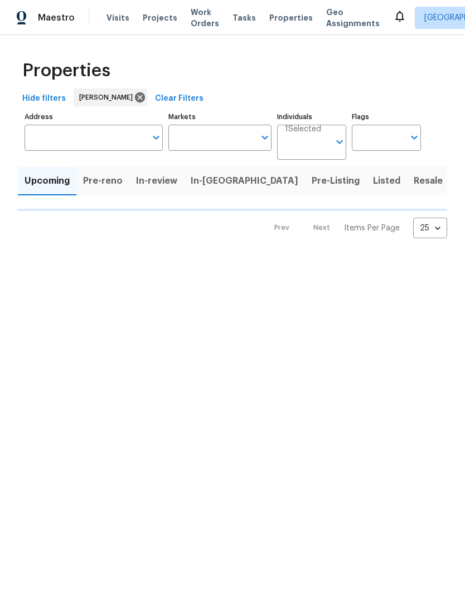
type input "100"
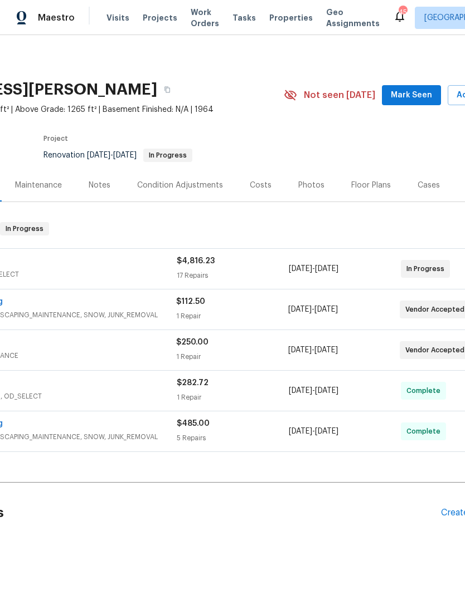
scroll to position [0, 139]
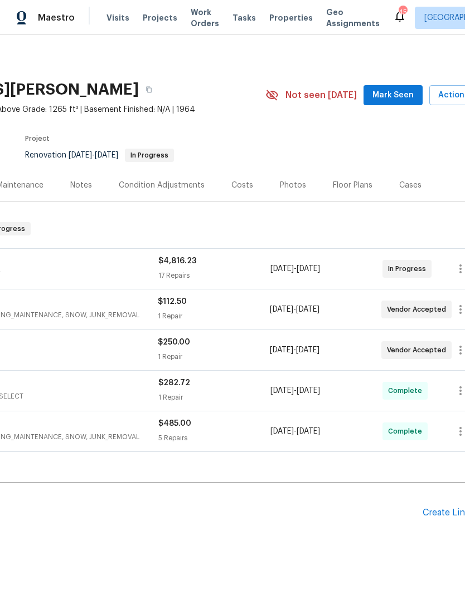
click at [393, 91] on span "Mark Seen" at bounding box center [392, 96] width 41 height 14
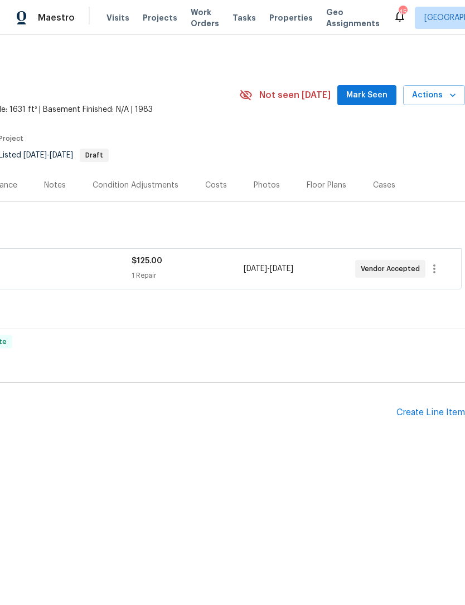
scroll to position [0, 165]
click at [374, 96] on span "Mark Seen" at bounding box center [366, 96] width 41 height 14
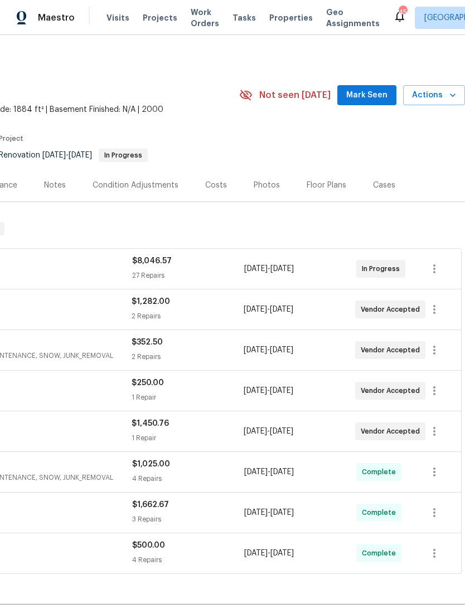
scroll to position [0, 165]
click at [371, 95] on span "Mark Seen" at bounding box center [366, 96] width 41 height 14
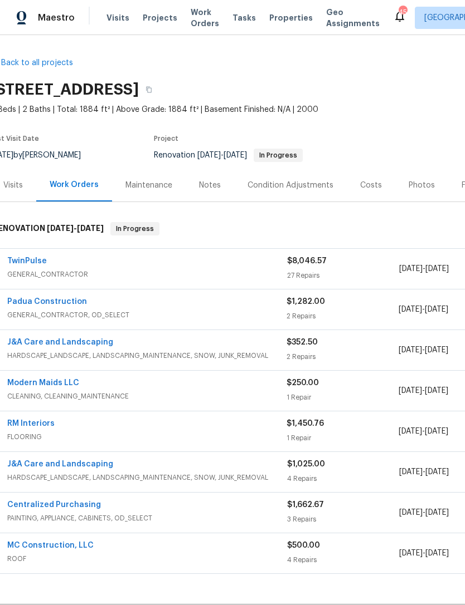
scroll to position [0, 10]
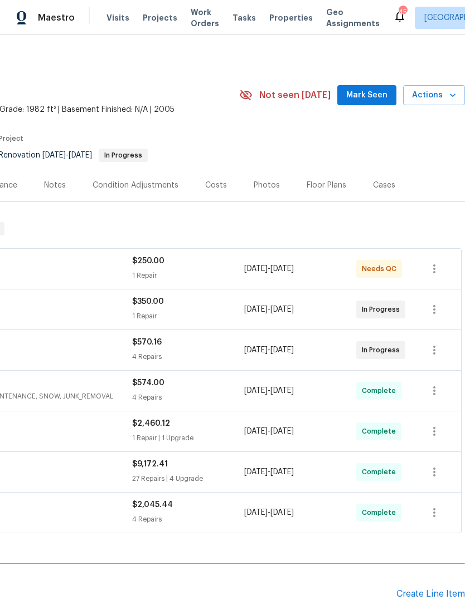
scroll to position [0, 165]
click at [370, 97] on span "Mark Seen" at bounding box center [366, 96] width 41 height 14
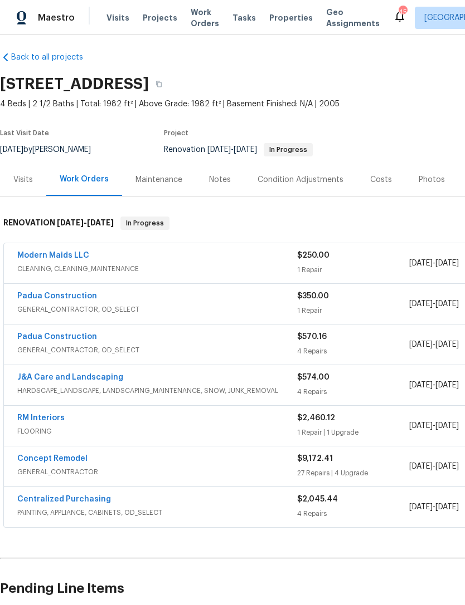
scroll to position [6, 0]
click at [62, 257] on link "Modern Maids LLC" at bounding box center [53, 256] width 72 height 8
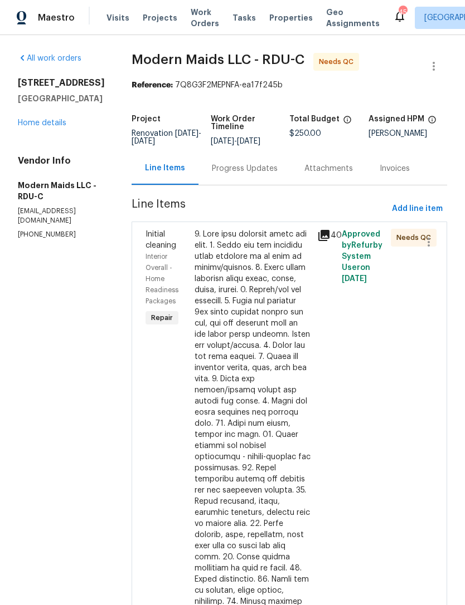
click at [267, 324] on div at bounding box center [252, 496] width 116 height 535
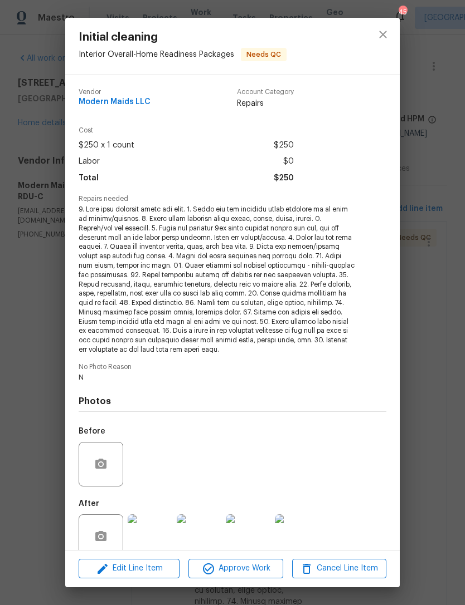
click at [152, 529] on img at bounding box center [150, 537] width 45 height 45
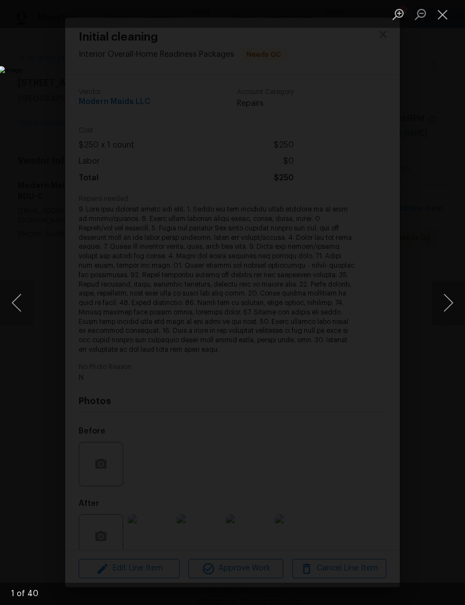
click at [448, 304] on button "Next image" at bounding box center [447, 303] width 33 height 45
click at [444, 312] on button "Next image" at bounding box center [447, 303] width 33 height 45
click at [447, 309] on button "Next image" at bounding box center [447, 303] width 33 height 45
click at [444, 310] on button "Next image" at bounding box center [447, 303] width 33 height 45
click at [446, 310] on button "Next image" at bounding box center [447, 303] width 33 height 45
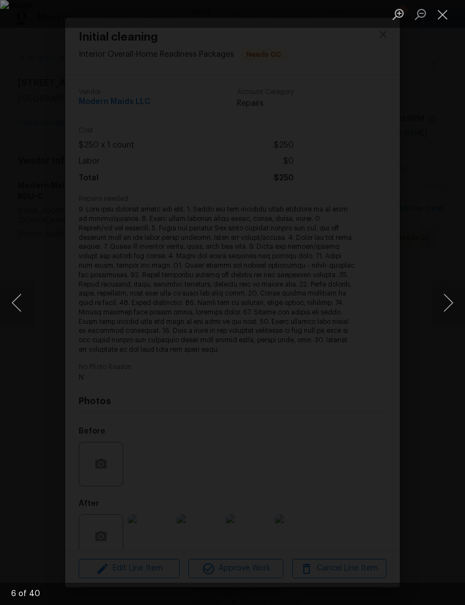
click at [448, 305] on button "Next image" at bounding box center [447, 303] width 33 height 45
click at [445, 310] on button "Next image" at bounding box center [447, 303] width 33 height 45
click at [447, 310] on button "Next image" at bounding box center [447, 303] width 33 height 45
click at [449, 302] on button "Next image" at bounding box center [447, 303] width 33 height 45
click at [447, 304] on button "Next image" at bounding box center [447, 303] width 33 height 45
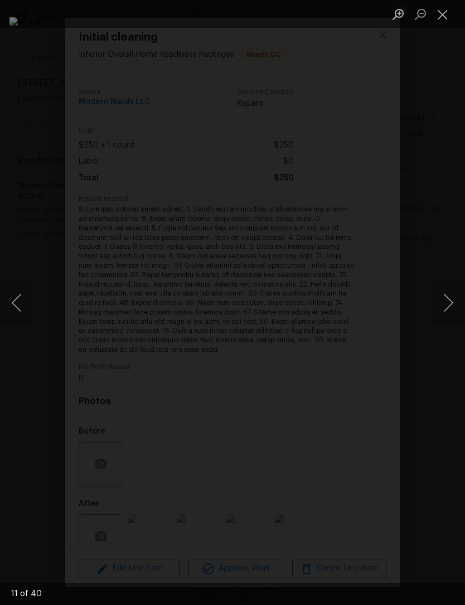
click at [447, 313] on button "Next image" at bounding box center [447, 303] width 33 height 45
click at [443, 14] on button "Close lightbox" at bounding box center [442, 13] width 22 height 19
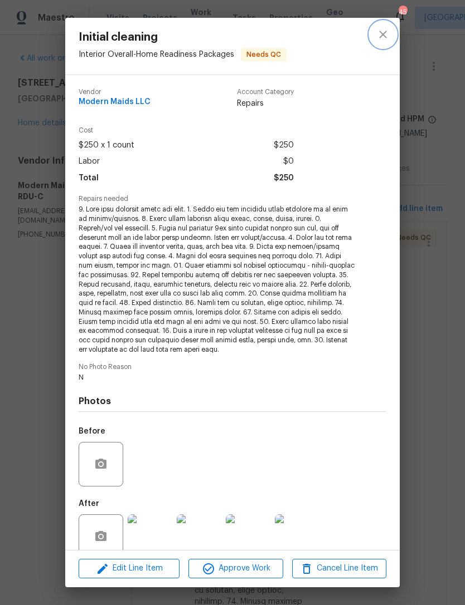
click at [386, 34] on icon "close" at bounding box center [382, 34] width 13 height 13
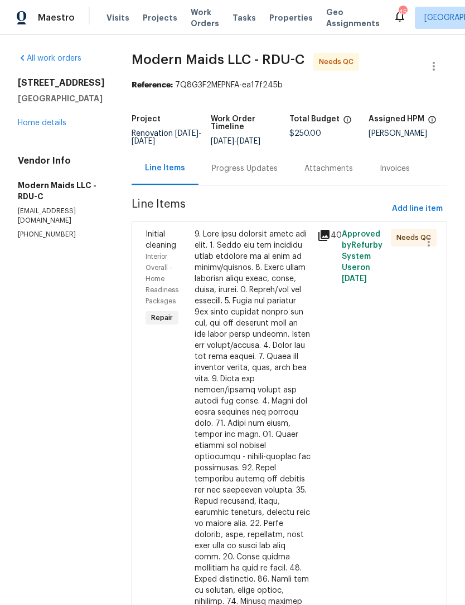
click at [49, 124] on link "Home details" at bounding box center [42, 123] width 48 height 8
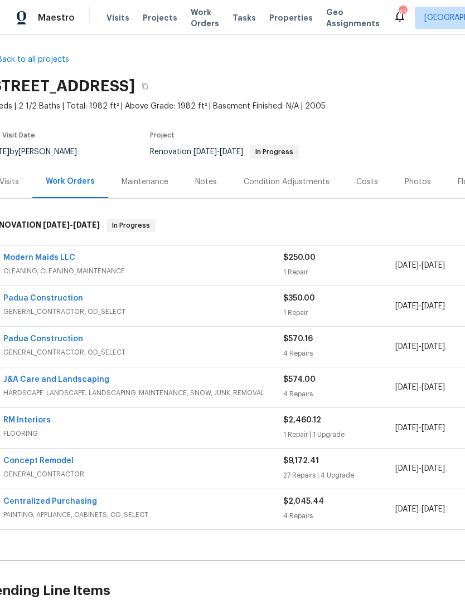
scroll to position [2, 11]
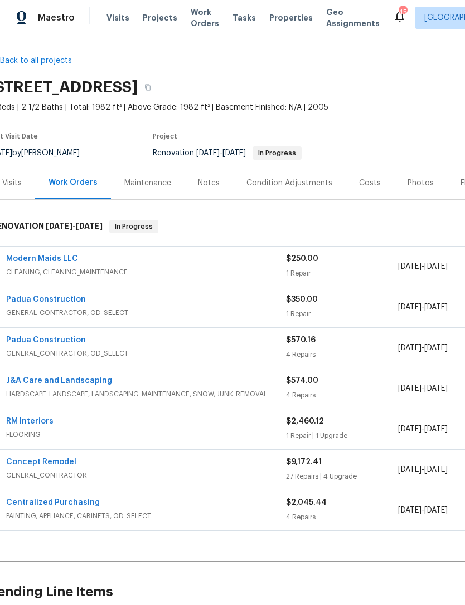
click at [59, 297] on link "Padua Construction" at bounding box center [46, 300] width 80 height 8
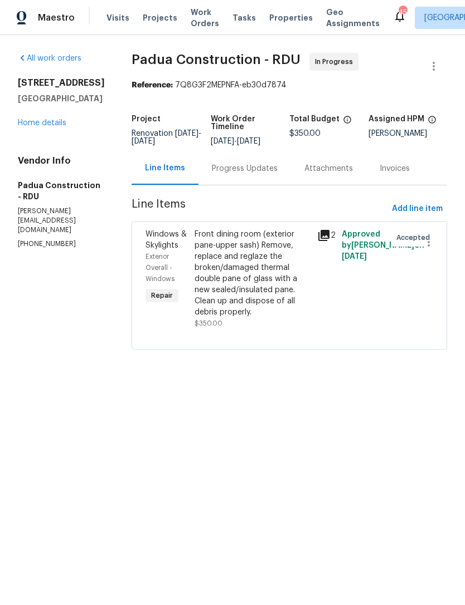
click at [228, 169] on div "Progress Updates" at bounding box center [245, 168] width 66 height 11
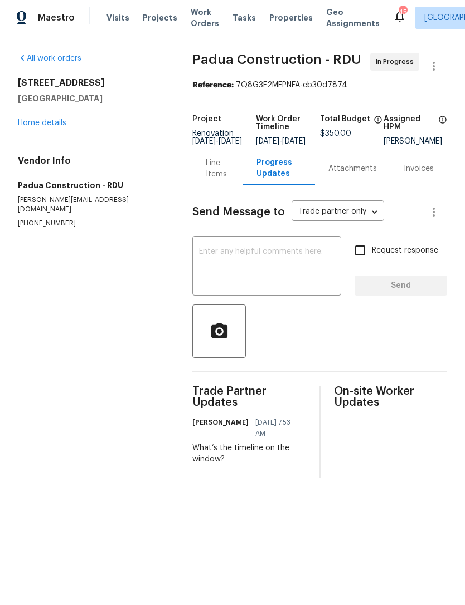
click at [229, 267] on textarea at bounding box center [266, 267] width 135 height 39
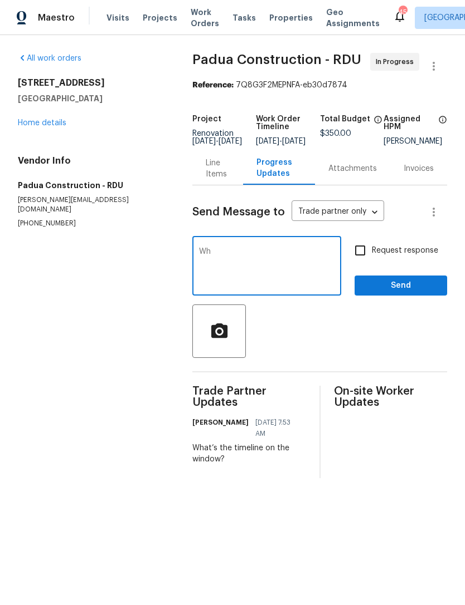
type textarea "W"
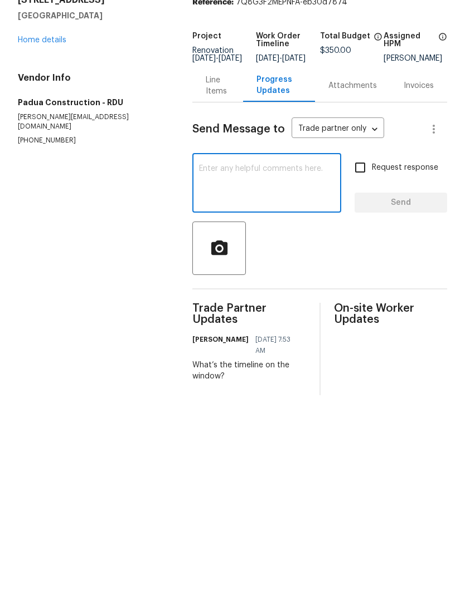
type textarea "I"
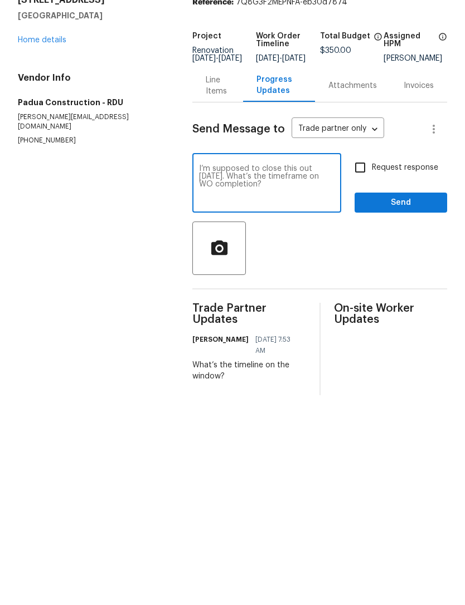
type textarea "I’m supposed to close this out on Tuesday. What’s the timeframe on WO completio…"
click at [363, 239] on input "Request response" at bounding box center [359, 250] width 23 height 23
checkbox input "true"
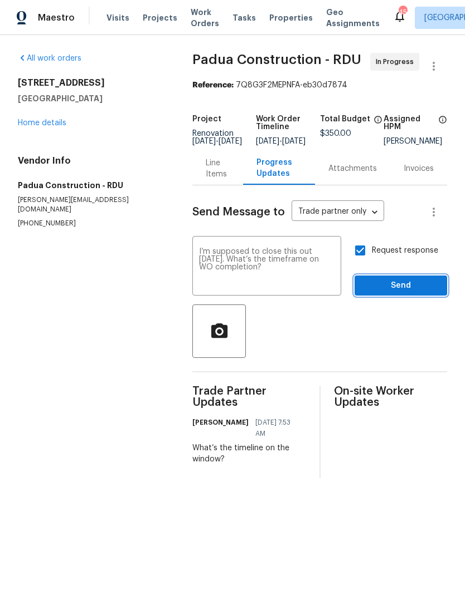
click at [387, 288] on span "Send" at bounding box center [400, 286] width 75 height 14
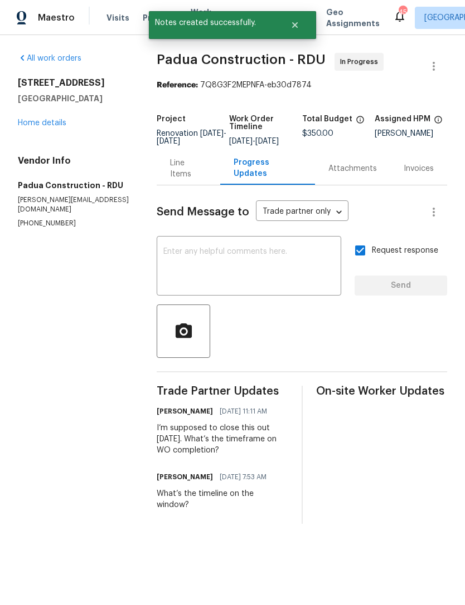
click at [46, 123] on link "Home details" at bounding box center [42, 123] width 48 height 8
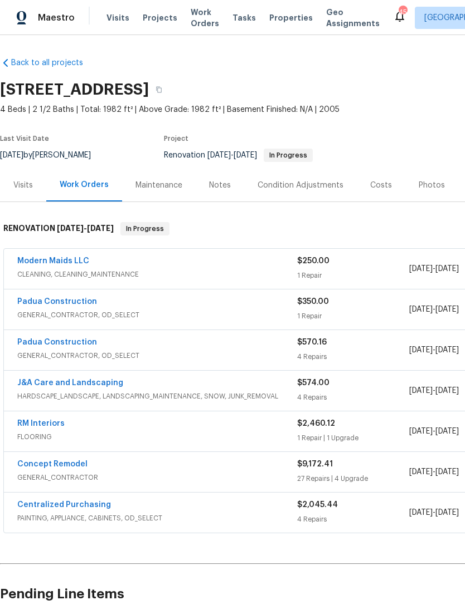
click at [379, 185] on div "Costs" at bounding box center [381, 185] width 22 height 11
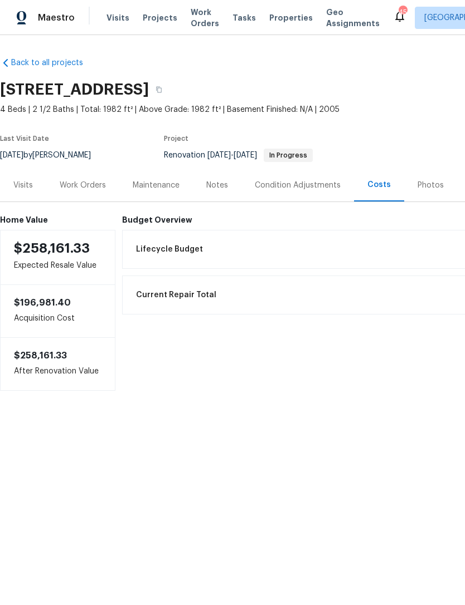
click at [83, 182] on div "Work Orders" at bounding box center [83, 185] width 46 height 11
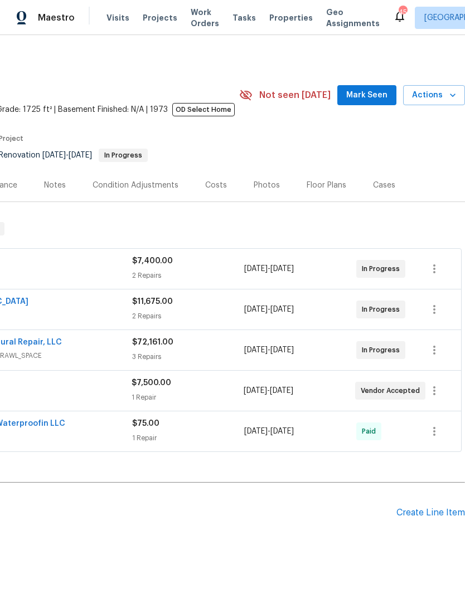
scroll to position [0, 165]
click at [370, 89] on span "Mark Seen" at bounding box center [366, 96] width 41 height 14
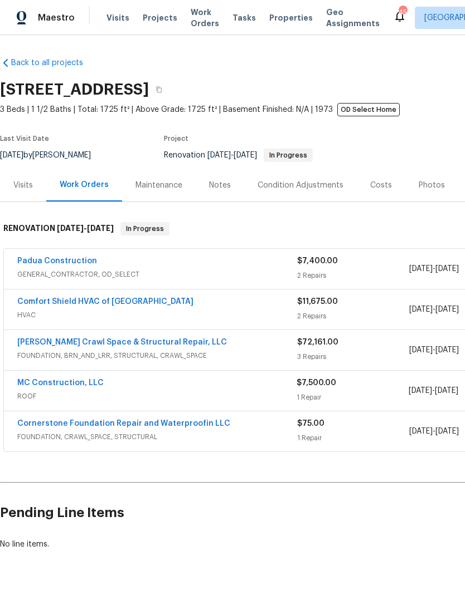
scroll to position [0, 0]
click at [63, 257] on link "Padua Construction" at bounding box center [57, 261] width 80 height 8
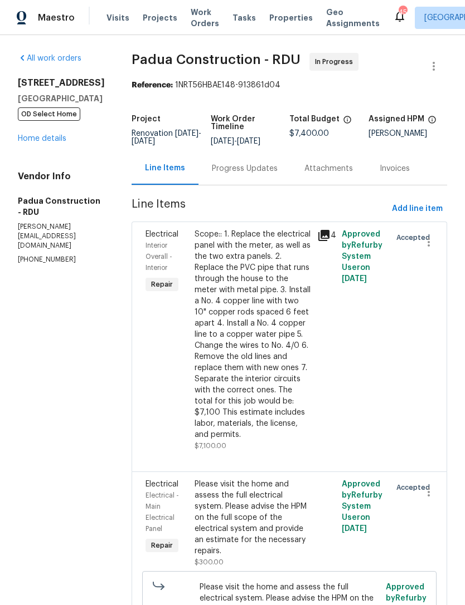
click at [232, 169] on div "Progress Updates" at bounding box center [245, 168] width 66 height 11
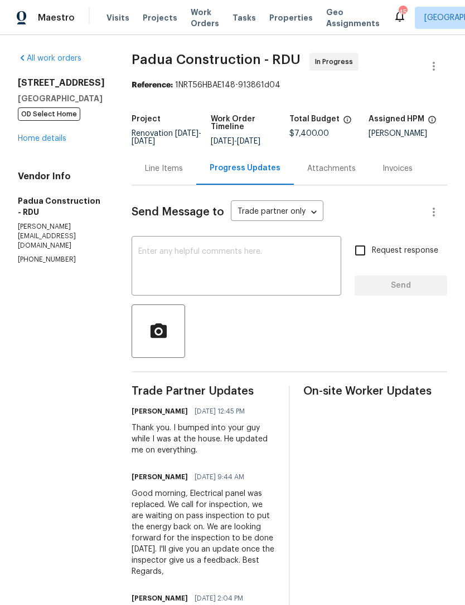
click at [195, 256] on textarea at bounding box center [236, 267] width 196 height 39
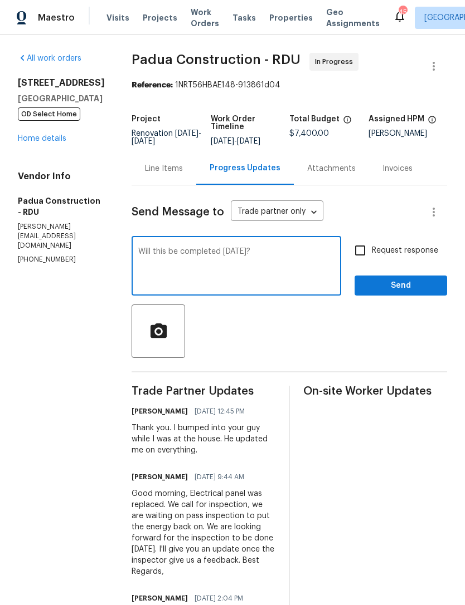
type textarea "Will this be completed on Monday?"
click at [358, 252] on input "Request response" at bounding box center [359, 250] width 23 height 23
checkbox input "true"
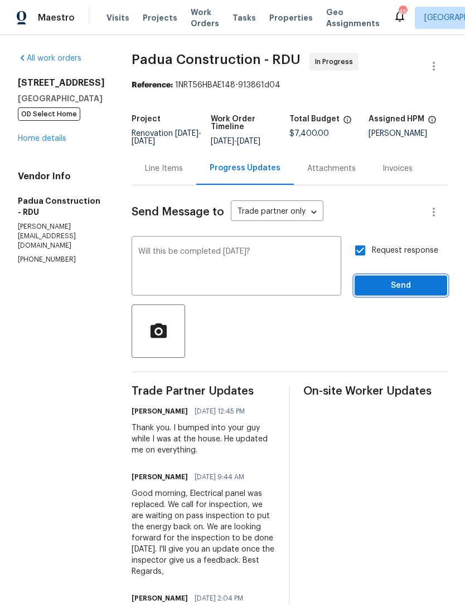
click at [407, 287] on span "Send" at bounding box center [400, 286] width 75 height 14
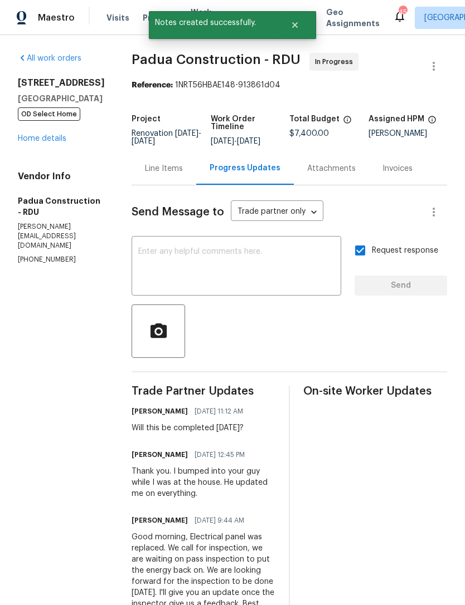
click at [42, 143] on link "Home details" at bounding box center [42, 139] width 48 height 8
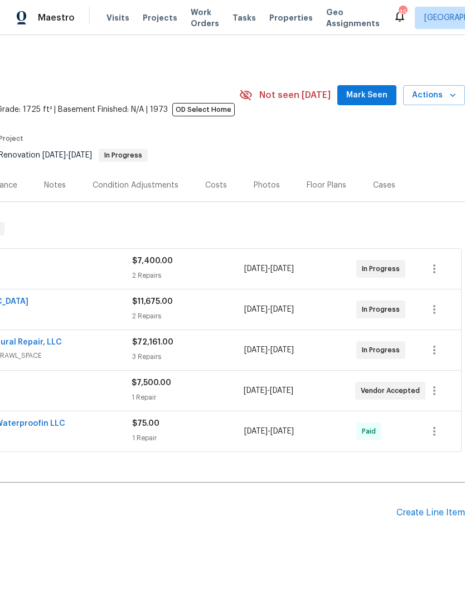
scroll to position [0, 165]
click at [367, 94] on span "Mark Seen" at bounding box center [366, 96] width 41 height 14
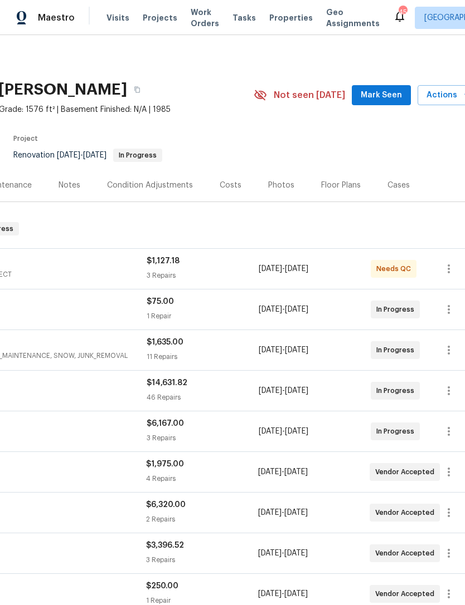
scroll to position [0, 150]
click at [388, 95] on span "Mark Seen" at bounding box center [380, 96] width 41 height 14
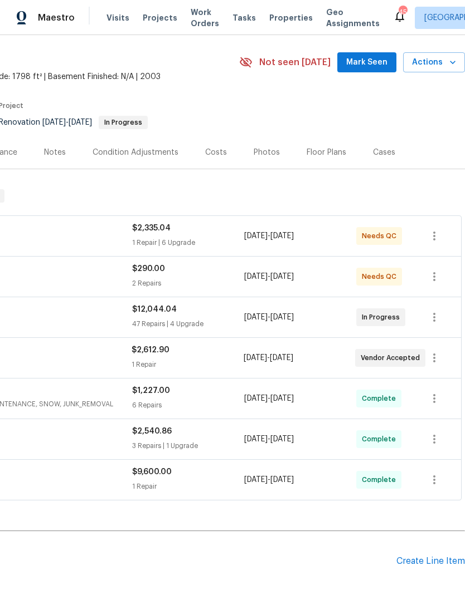
scroll to position [33, 165]
click at [365, 63] on span "Mark Seen" at bounding box center [366, 62] width 41 height 14
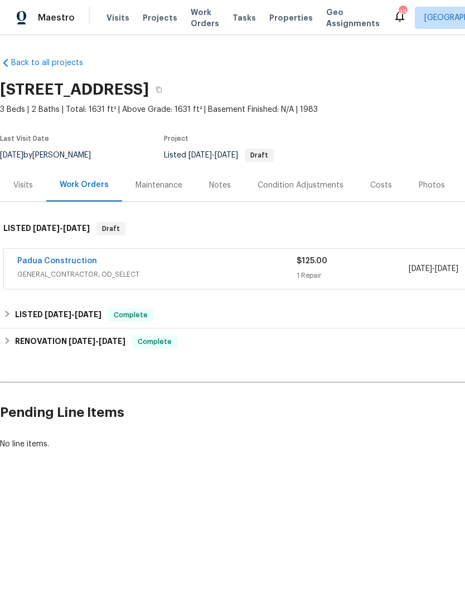
click at [67, 260] on link "Padua Construction" at bounding box center [57, 261] width 80 height 8
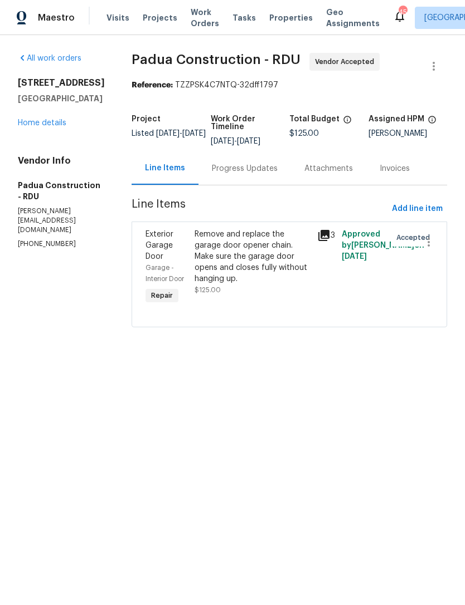
click at [229, 168] on div "Progress Updates" at bounding box center [245, 168] width 66 height 11
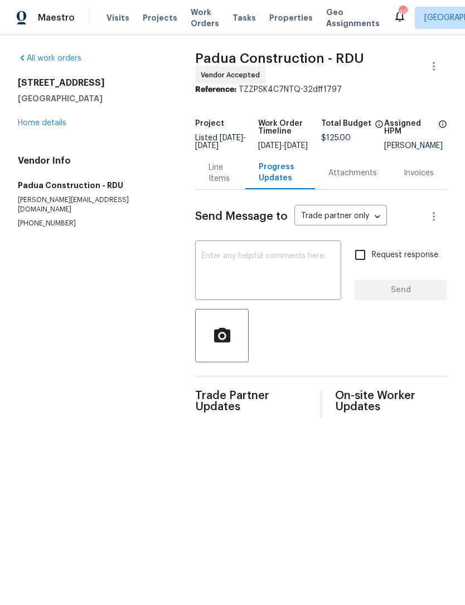
click at [223, 258] on div "x ​" at bounding box center [268, 271] width 146 height 57
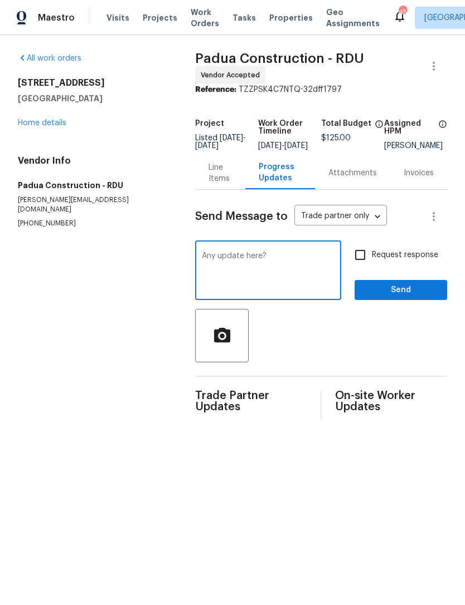
type textarea "Any update here?"
click at [359, 261] on input "Request response" at bounding box center [359, 254] width 23 height 23
checkbox input "true"
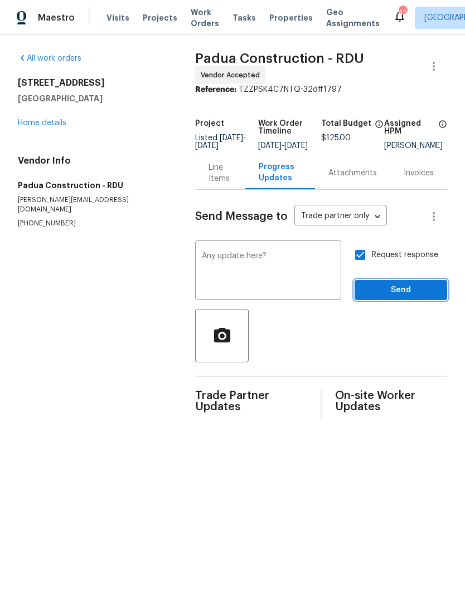
click at [397, 297] on span "Send" at bounding box center [400, 291] width 75 height 14
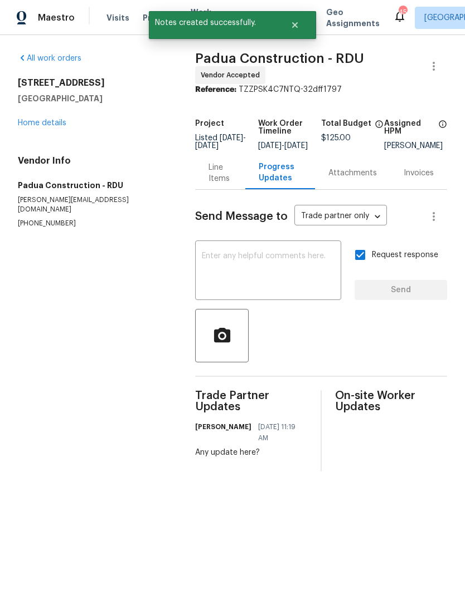
click at [56, 123] on link "Home details" at bounding box center [42, 123] width 48 height 8
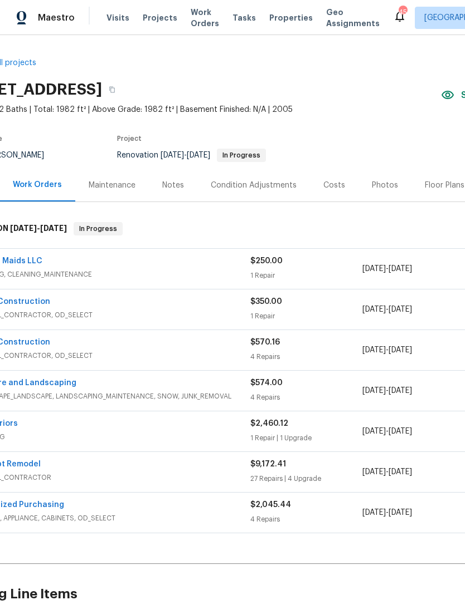
scroll to position [0, 47]
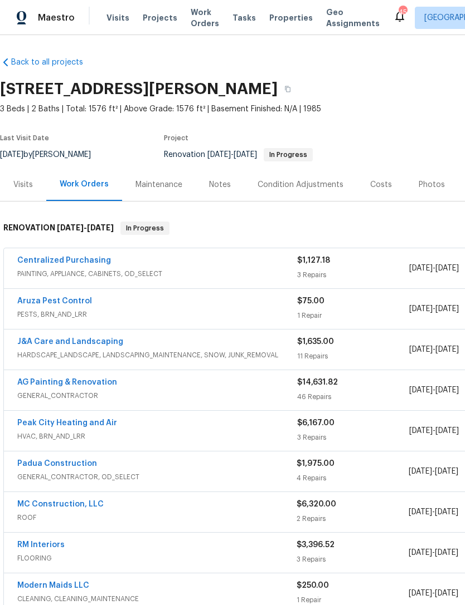
scroll to position [1, 0]
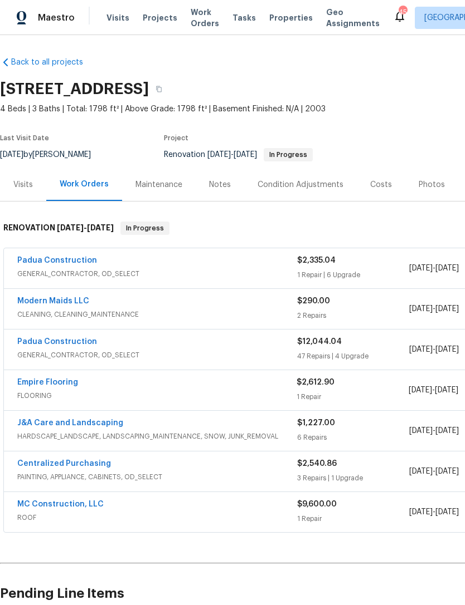
scroll to position [1, 0]
click at [67, 264] on link "Padua Construction" at bounding box center [57, 261] width 80 height 8
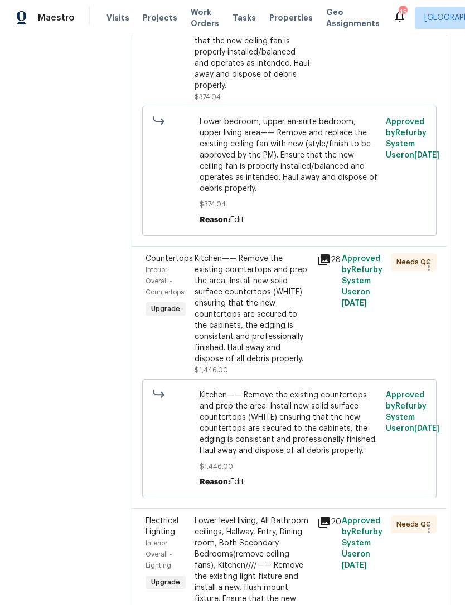
scroll to position [477, 0]
click at [318, 255] on icon at bounding box center [323, 260] width 11 height 11
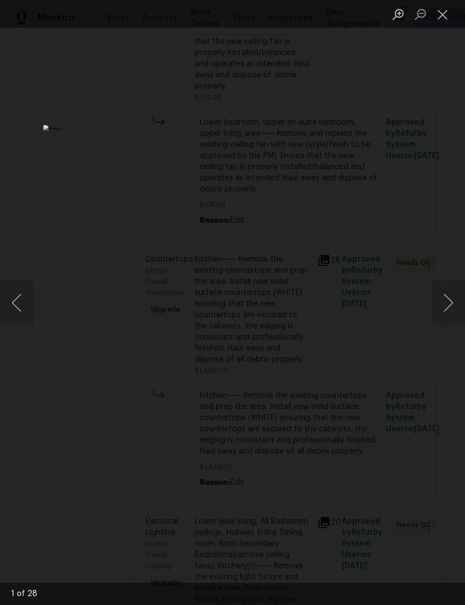
click at [453, 301] on button "Next image" at bounding box center [447, 303] width 33 height 45
click at [452, 304] on button "Next image" at bounding box center [447, 303] width 33 height 45
click at [443, 12] on button "Close lightbox" at bounding box center [442, 13] width 22 height 19
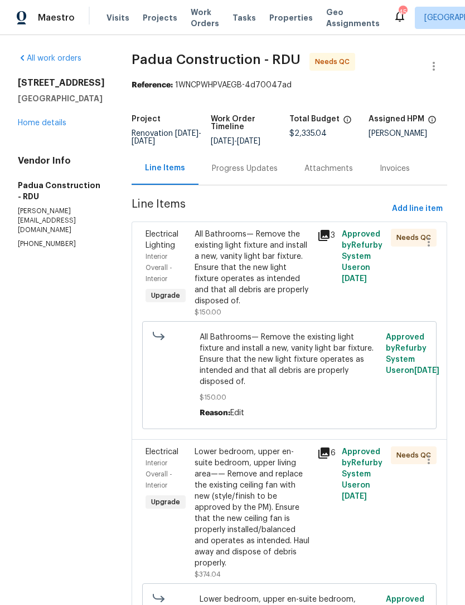
scroll to position [0, 0]
click at [41, 127] on link "Home details" at bounding box center [42, 123] width 48 height 8
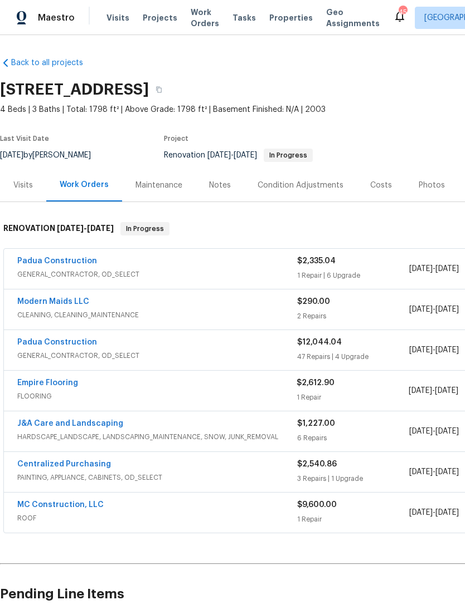
click at [81, 344] on link "Padua Construction" at bounding box center [57, 343] width 80 height 8
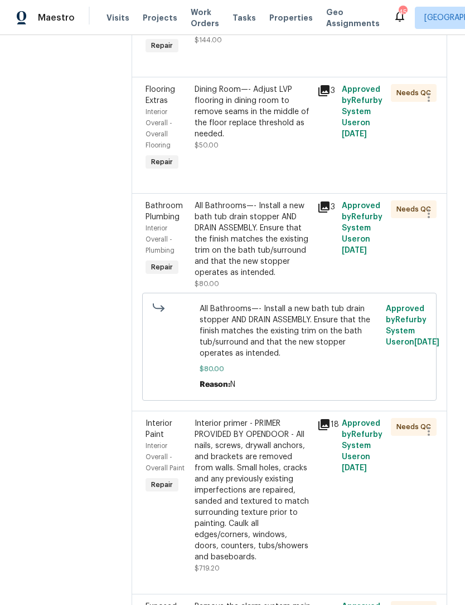
scroll to position [6726, 0]
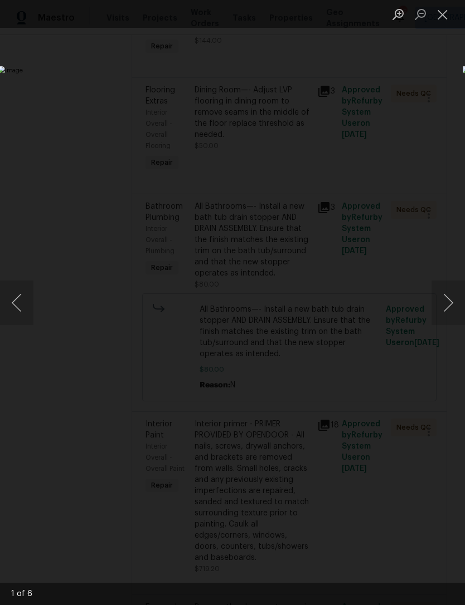
click at [444, 16] on button "Close lightbox" at bounding box center [442, 13] width 22 height 19
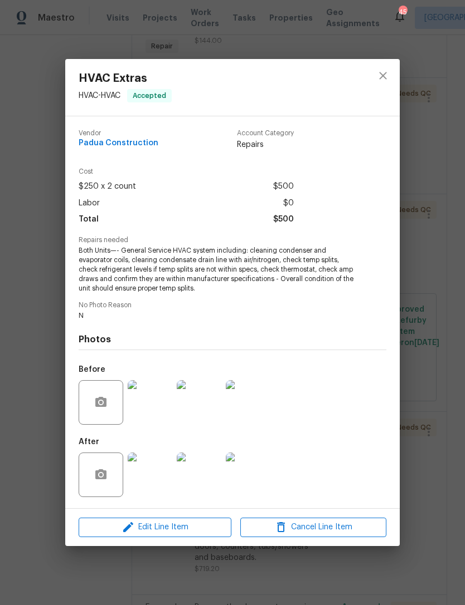
click at [206, 406] on img at bounding box center [199, 402] width 45 height 45
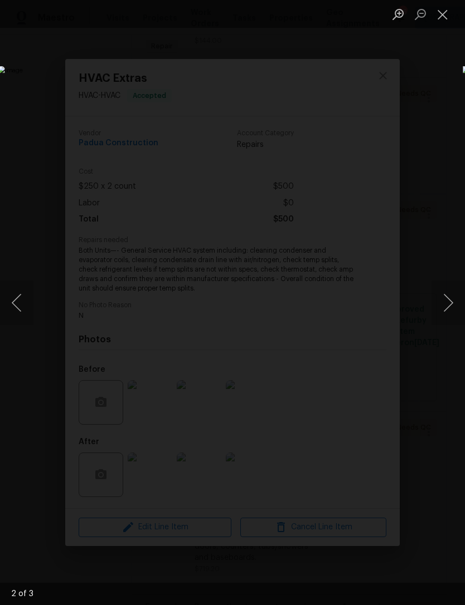
click at [452, 302] on button "Next image" at bounding box center [447, 303] width 33 height 45
click at [446, 307] on button "Next image" at bounding box center [447, 303] width 33 height 45
click at [25, 305] on button "Previous image" at bounding box center [16, 303] width 33 height 45
click at [443, 10] on button "Close lightbox" at bounding box center [442, 13] width 22 height 19
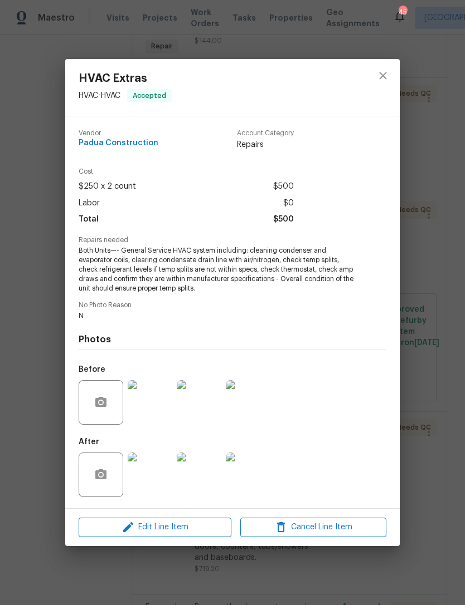
click at [201, 477] on img at bounding box center [199, 475] width 45 height 45
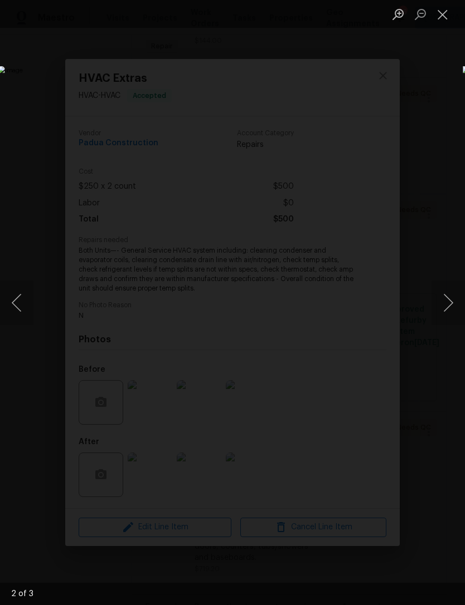
click at [448, 17] on button "Close lightbox" at bounding box center [442, 13] width 22 height 19
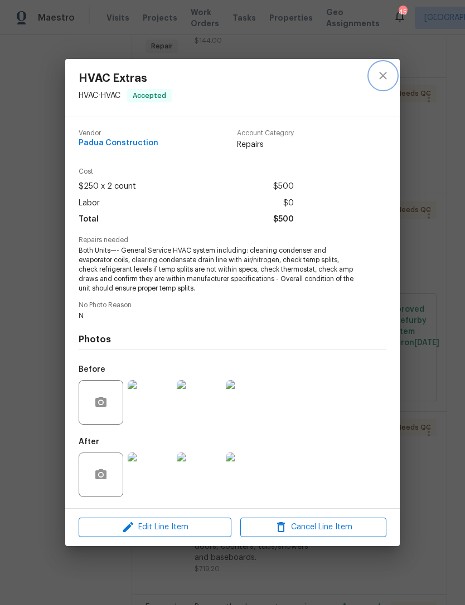
click at [387, 83] on button "close" at bounding box center [382, 75] width 27 height 27
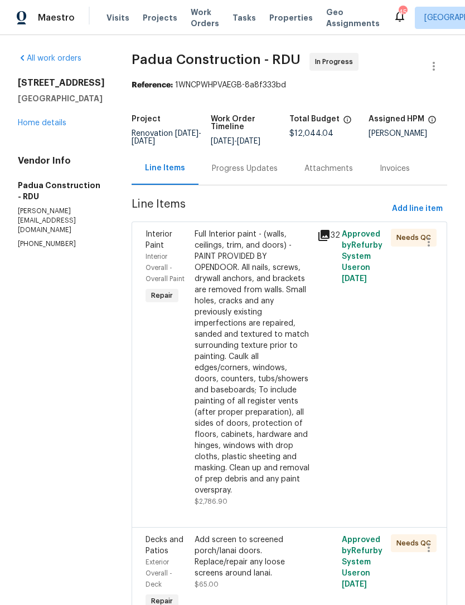
scroll to position [0, 0]
click at [53, 127] on link "Home details" at bounding box center [42, 123] width 48 height 8
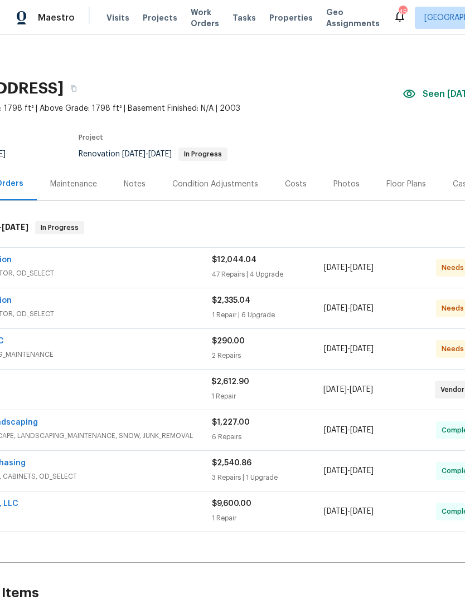
scroll to position [1, 86]
click at [294, 180] on div "Costs" at bounding box center [295, 184] width 22 height 11
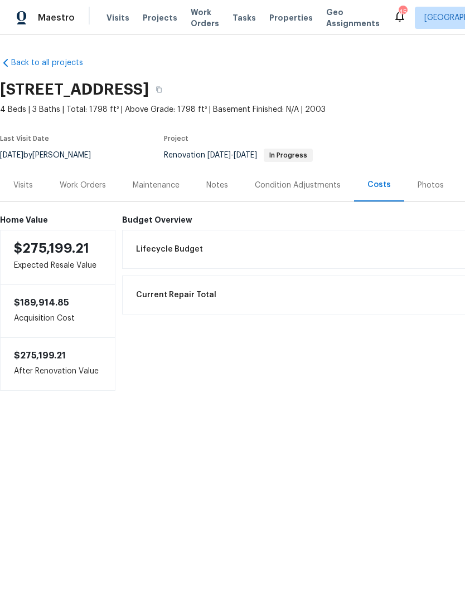
click at [86, 187] on div "Work Orders" at bounding box center [83, 185] width 46 height 11
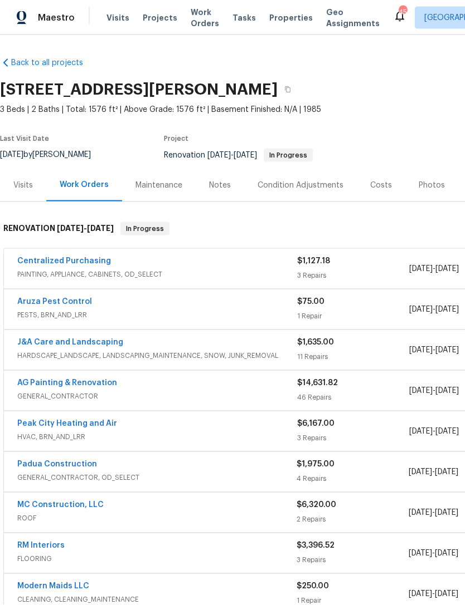
scroll to position [28, 0]
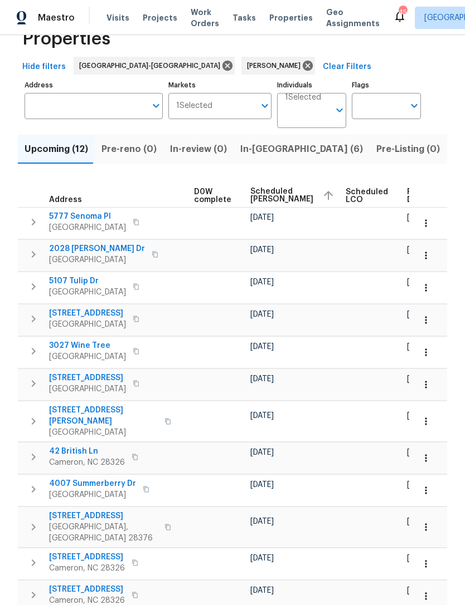
scroll to position [31, 0]
